Goal: Transaction & Acquisition: Book appointment/travel/reservation

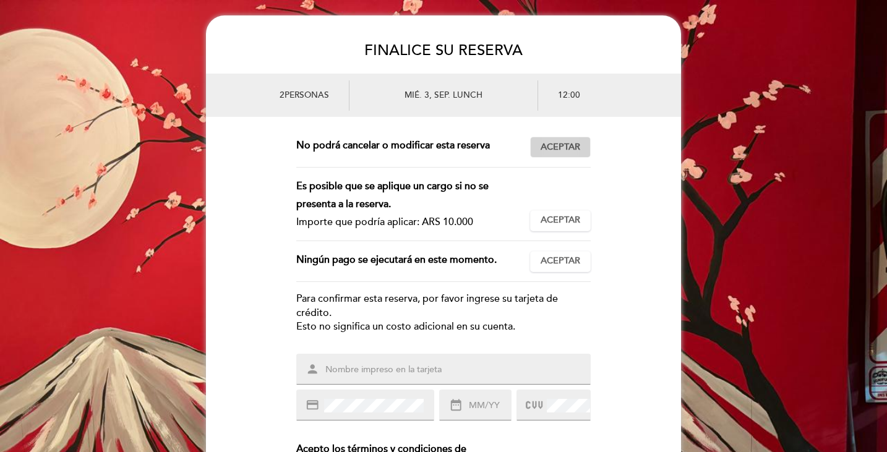
click at [562, 149] on span "Aceptar" at bounding box center [561, 147] width 40 height 13
click at [565, 219] on span "Aceptar" at bounding box center [561, 220] width 40 height 13
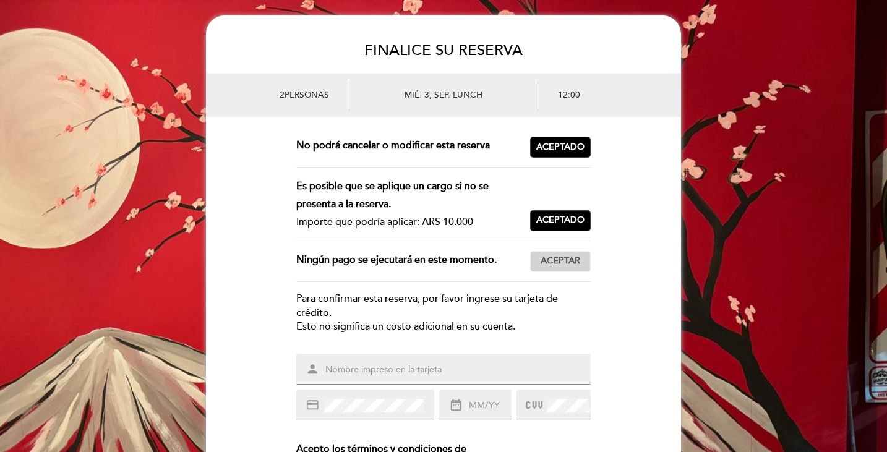
click at [560, 259] on span "Aceptar" at bounding box center [561, 261] width 40 height 13
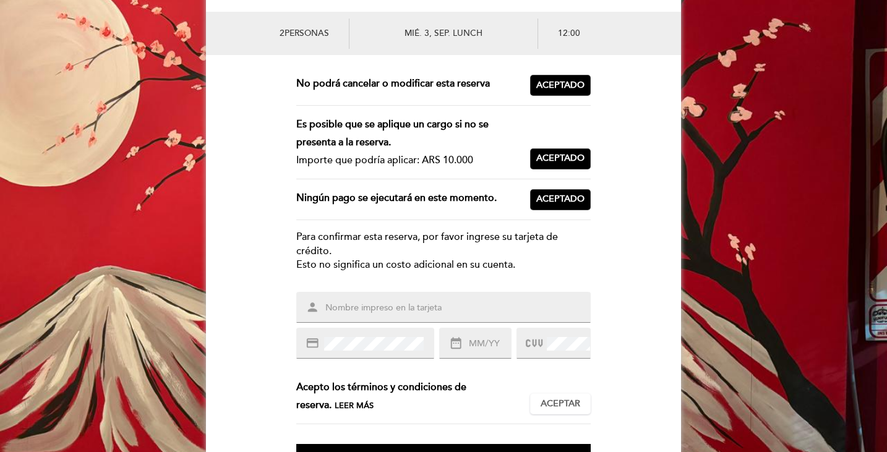
click at [359, 307] on input "text" at bounding box center [458, 308] width 268 height 14
type input "claudio romero"
click at [506, 346] on input "text" at bounding box center [489, 344] width 43 height 14
type input "05/30"
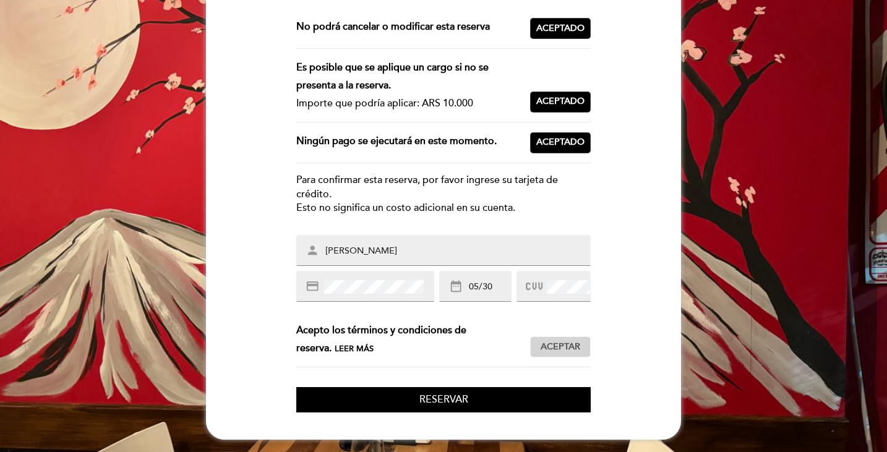
click at [567, 348] on span "Aceptar" at bounding box center [561, 347] width 40 height 13
click at [453, 403] on span "Reservar" at bounding box center [443, 399] width 49 height 12
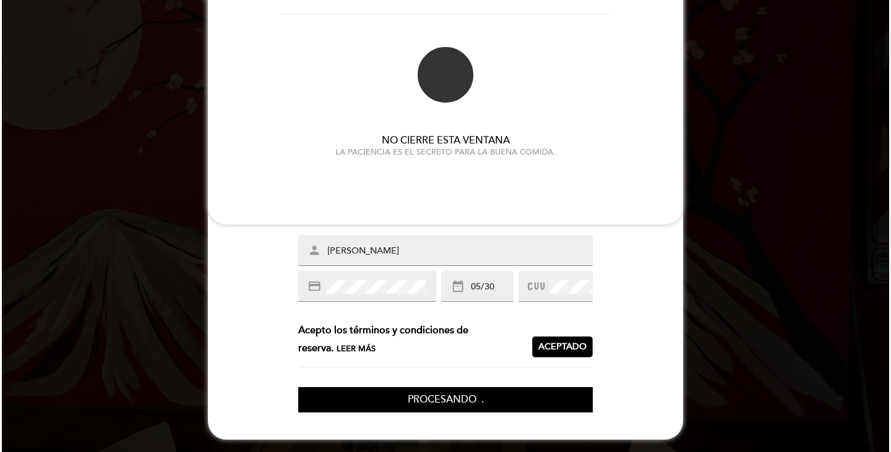
scroll to position [0, 0]
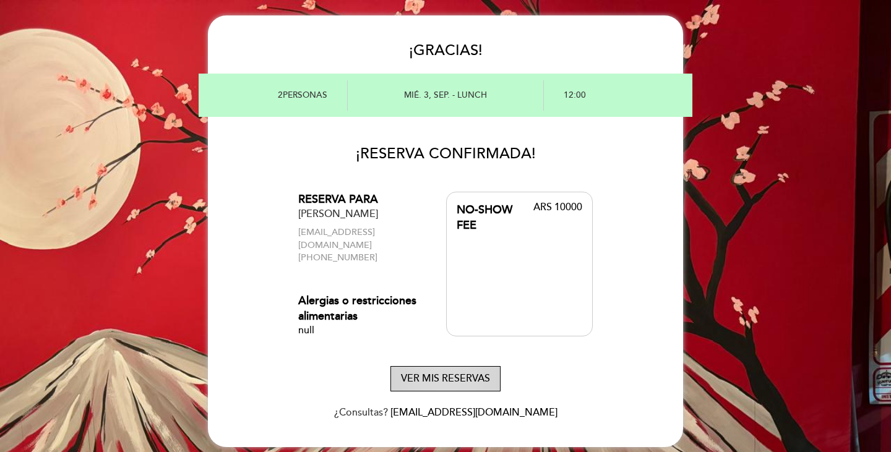
click at [446, 366] on button "VER MIS RESERVAS" at bounding box center [445, 378] width 110 height 25
select select "es"
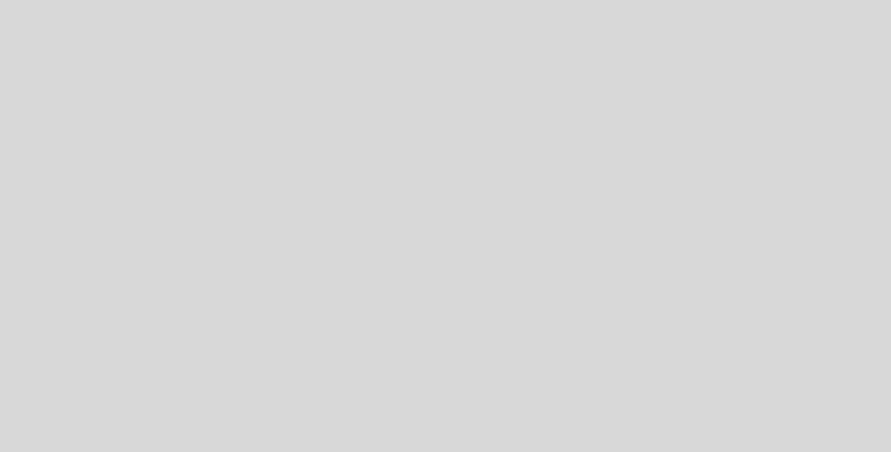
select select "es"
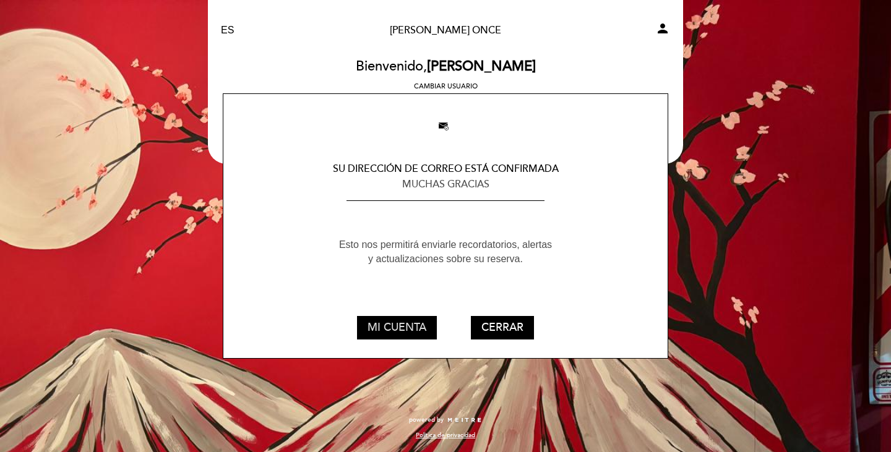
click at [400, 330] on button "MI CUENTA" at bounding box center [397, 328] width 80 height 24
select select "es"
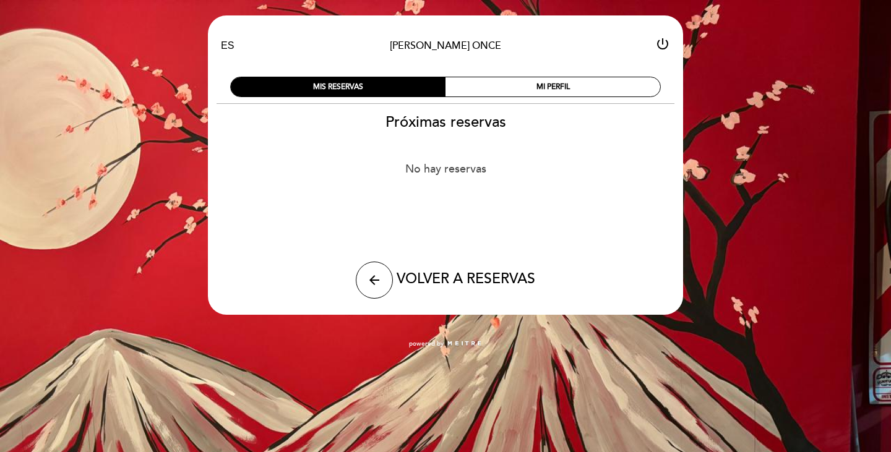
click at [662, 40] on icon "power_settings_new" at bounding box center [662, 43] width 15 height 15
select select "es"
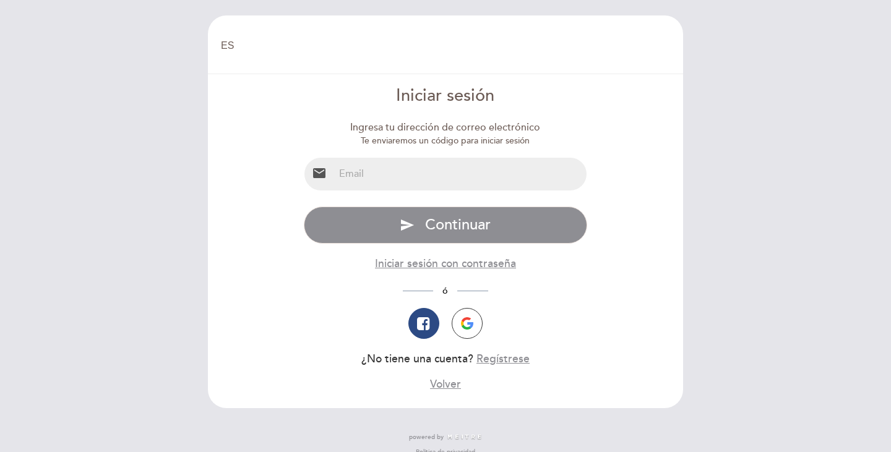
select select "es"
click at [366, 176] on input "email" at bounding box center [460, 174] width 253 height 33
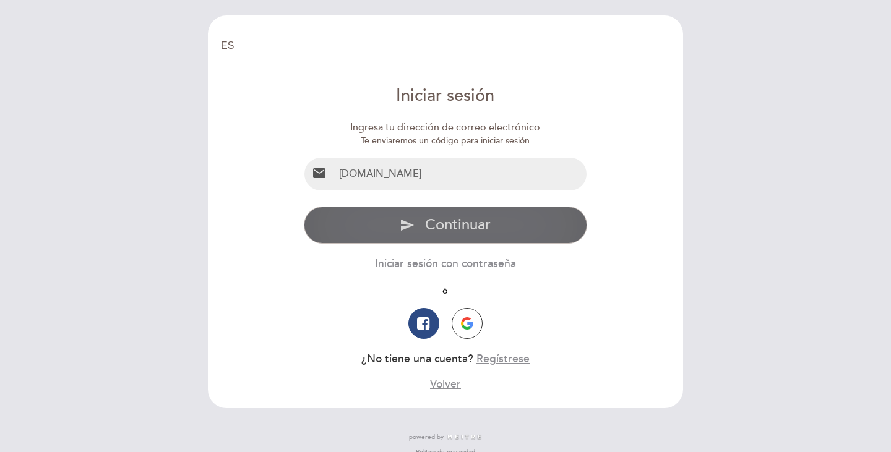
click at [448, 227] on span "Continuar" at bounding box center [458, 225] width 66 height 18
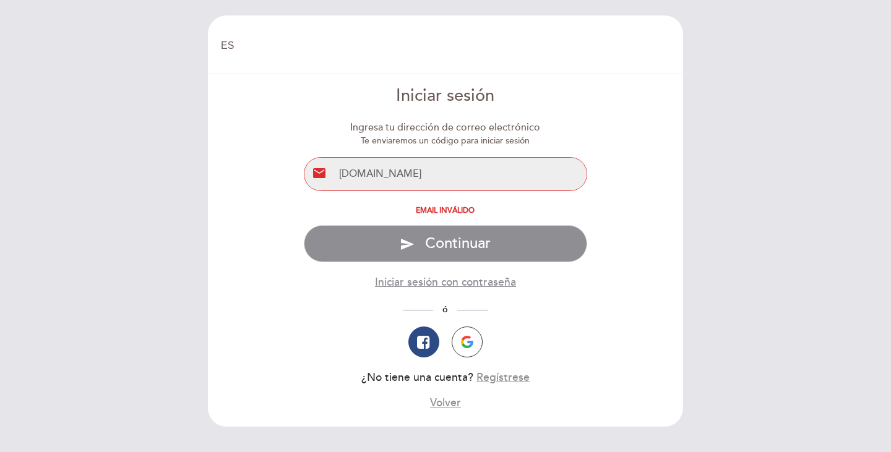
drag, startPoint x: 426, startPoint y: 174, endPoint x: 450, endPoint y: 184, distance: 25.5
click at [426, 174] on input "[DOMAIN_NAME]" at bounding box center [460, 174] width 253 height 33
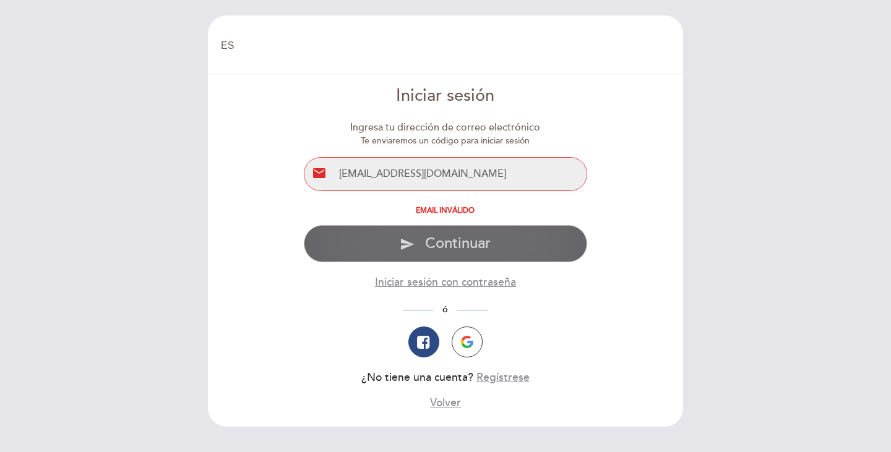
type input "[EMAIL_ADDRESS][DOMAIN_NAME]"
click at [461, 244] on span "Continuar" at bounding box center [458, 244] width 66 height 18
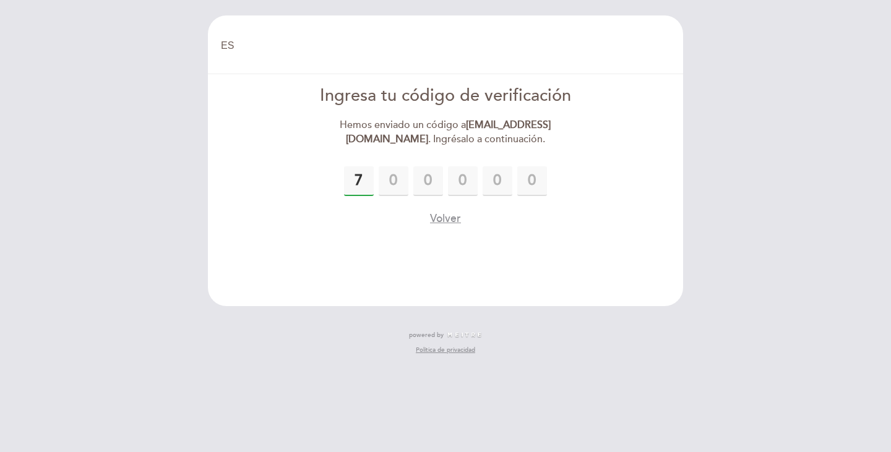
type input "7"
type input "2"
type input "9"
type input "5"
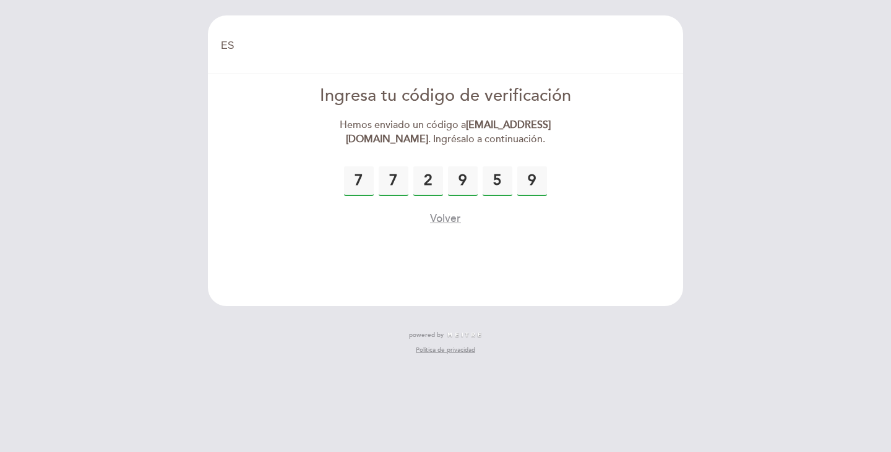
type input "9"
